Goal: Transaction & Acquisition: Purchase product/service

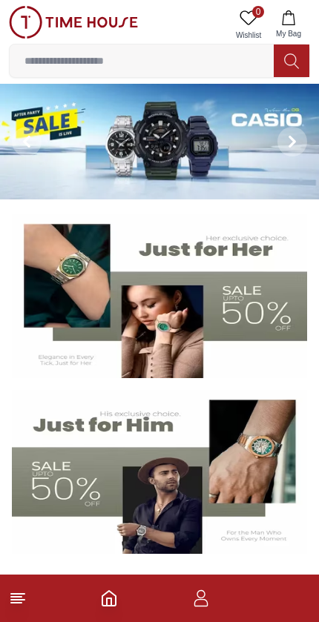
click at [249, 144] on img at bounding box center [159, 142] width 319 height 116
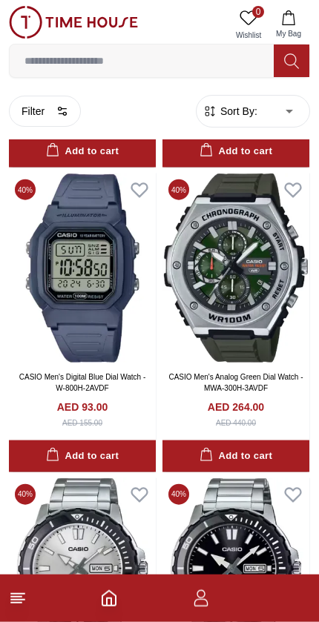
scroll to position [426, 0]
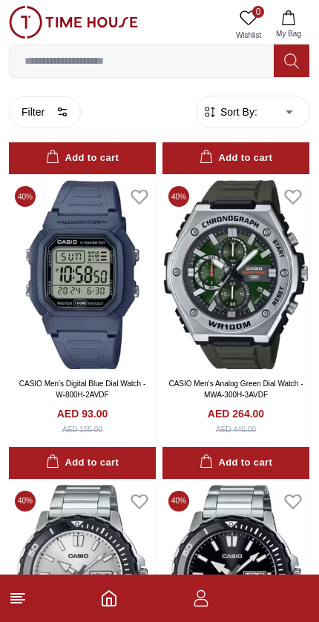
click at [243, 304] on img at bounding box center [235, 274] width 147 height 189
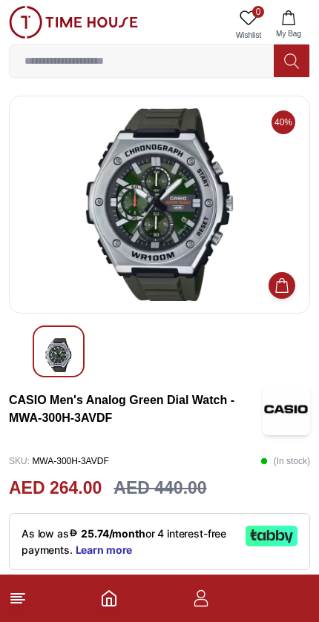
click at [13, 602] on line at bounding box center [16, 602] width 10 height 0
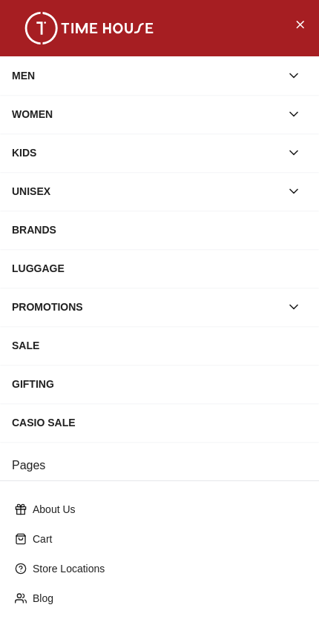
click at [294, 29] on icon "Close Menu" at bounding box center [299, 24] width 12 height 19
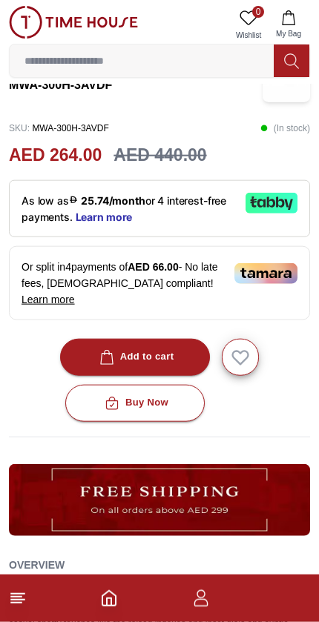
scroll to position [333, 0]
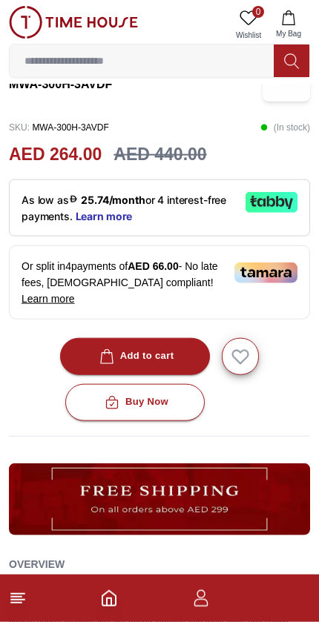
click at [116, 595] on icon "Home" at bounding box center [108, 598] width 13 height 15
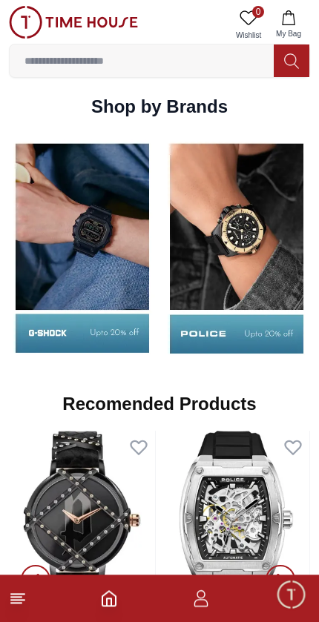
scroll to position [1414, 0]
click at [113, 308] on img at bounding box center [82, 247] width 147 height 229
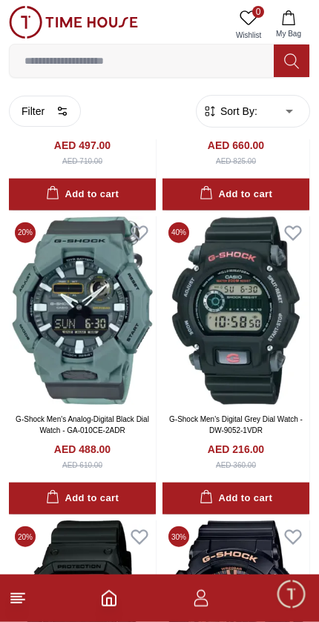
scroll to position [2759, 0]
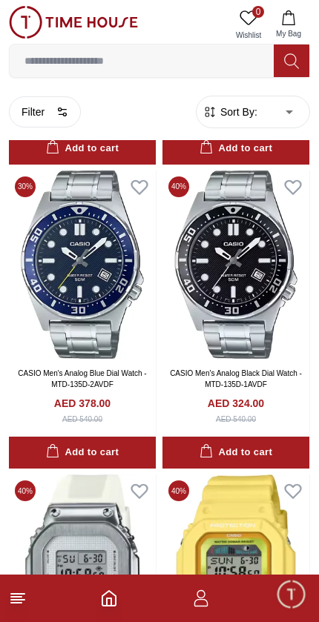
scroll to position [5238, 0]
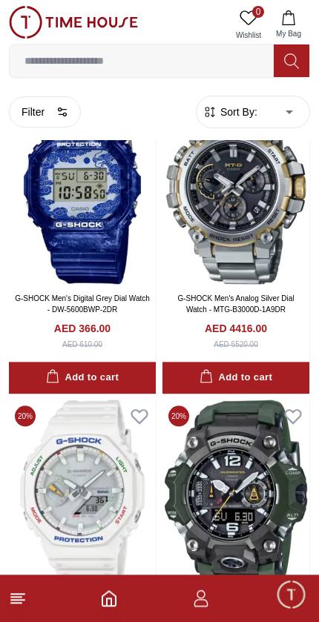
scroll to position [6521, 0]
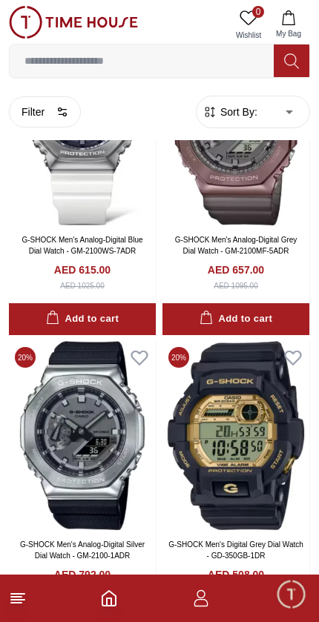
click at [110, 46] on input at bounding box center [142, 61] width 264 height 30
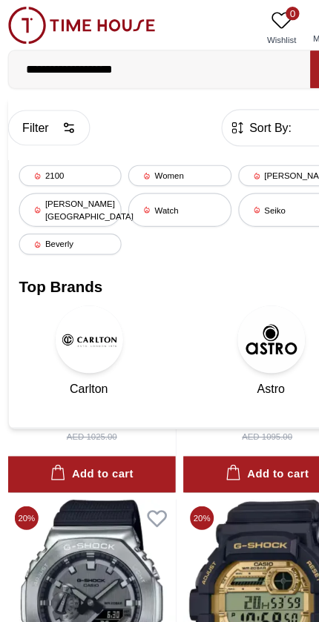
type input "**********"
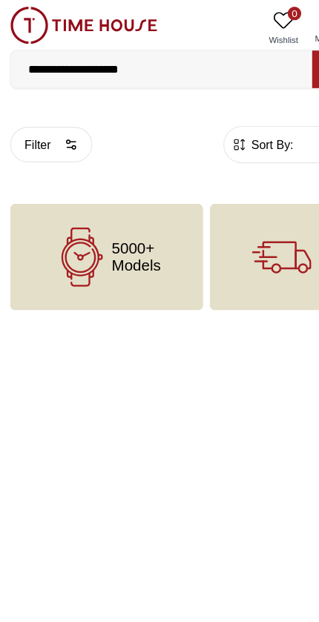
click at [90, 227] on icon at bounding box center [72, 225] width 52 height 52
